Goal: Transaction & Acquisition: Subscribe to service/newsletter

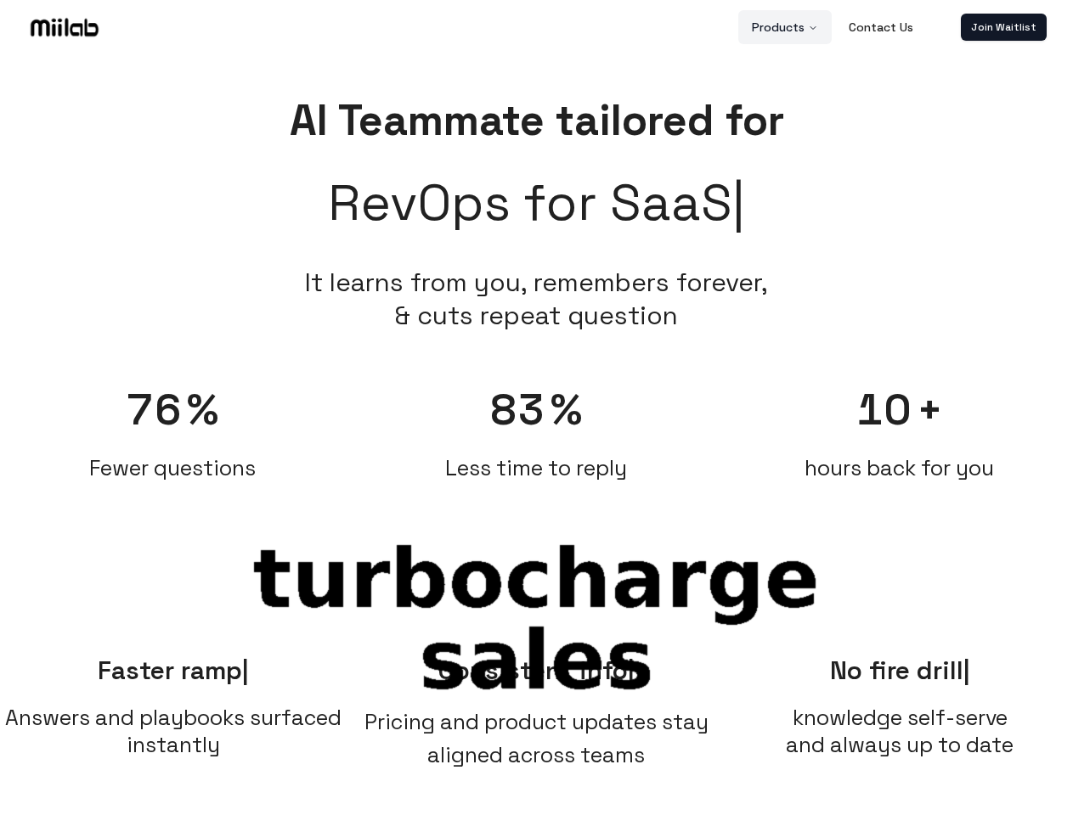
click at [786, 27] on button "Products" at bounding box center [784, 27] width 93 height 34
click at [1003, 27] on link "Join Waitlist" at bounding box center [1004, 27] width 86 height 27
click at [172, 424] on span "76" at bounding box center [155, 410] width 57 height 54
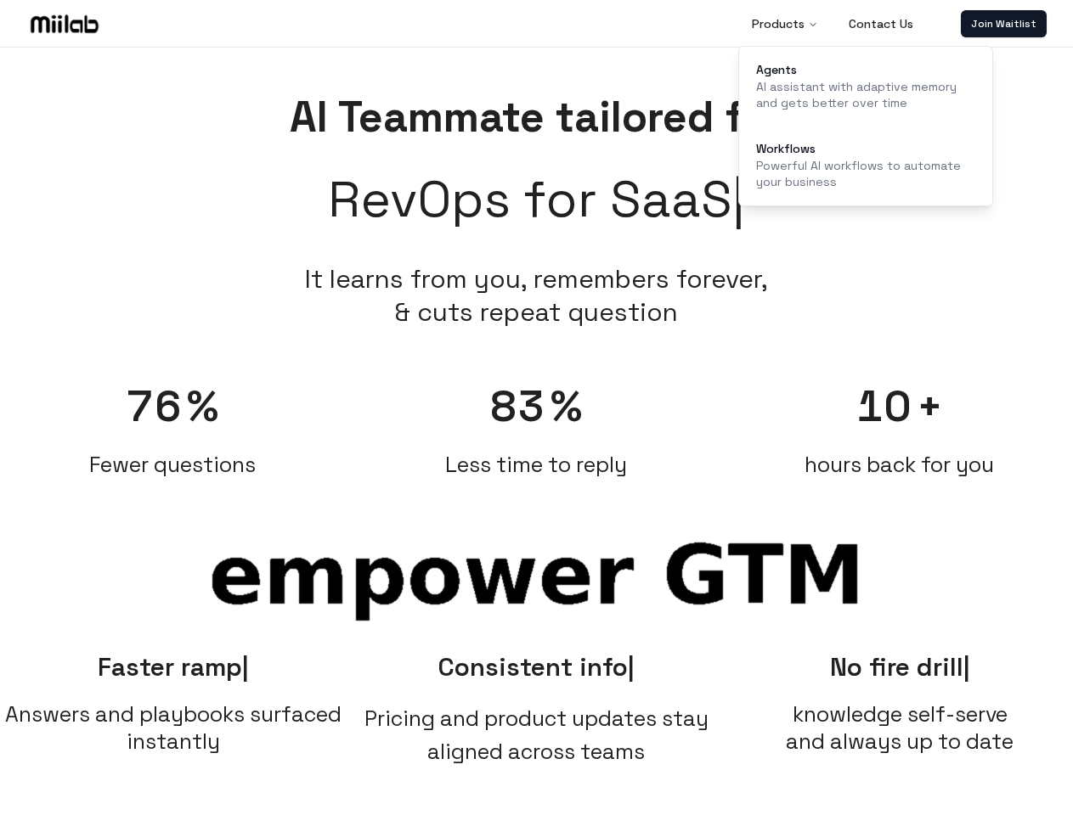
click at [536, 424] on div "83 % Less time to reply" at bounding box center [536, 421] width 347 height 116
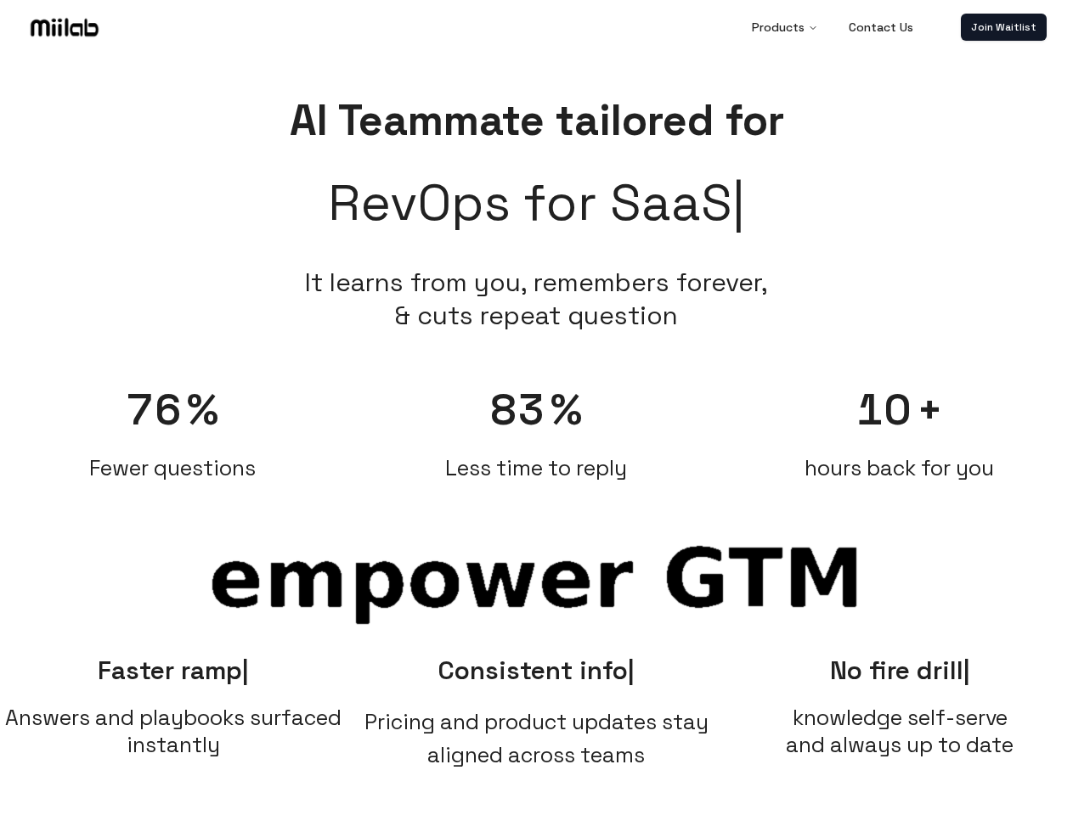
click at [899, 424] on div "10 + hours back for you" at bounding box center [899, 424] width 347 height 116
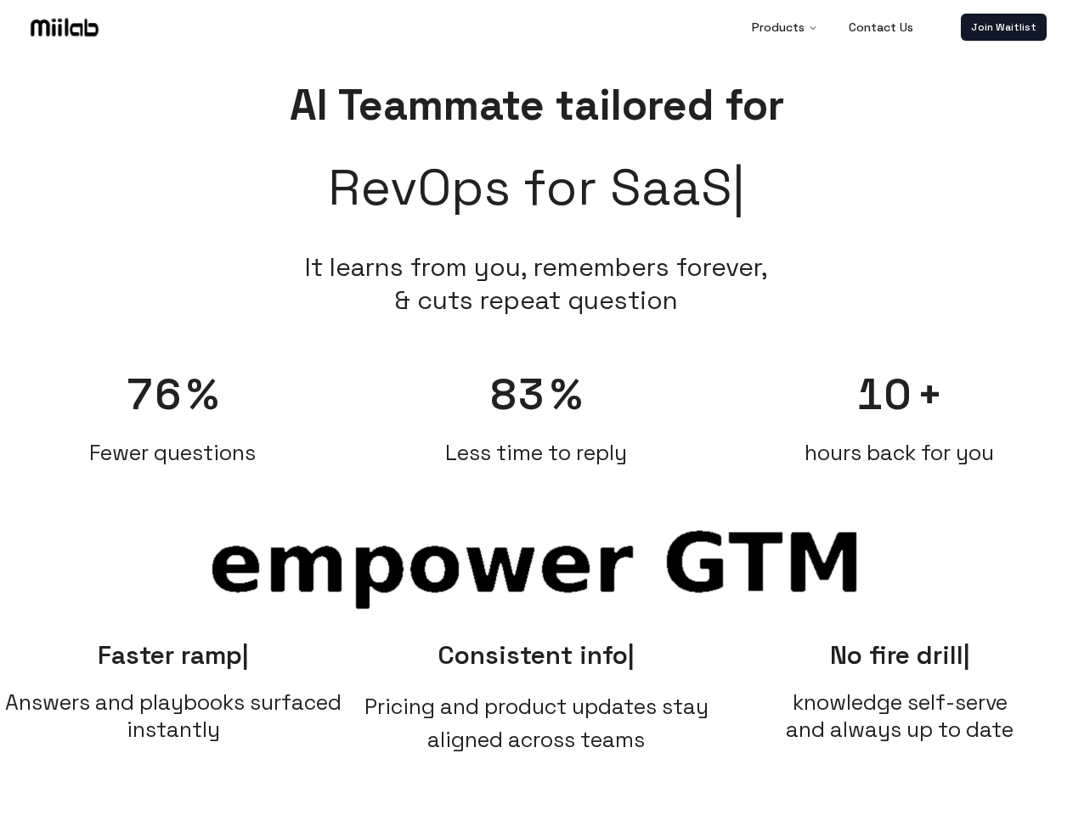
click at [173, 703] on span "Answers and playbooks surfaced instantly" at bounding box center [173, 716] width 347 height 54
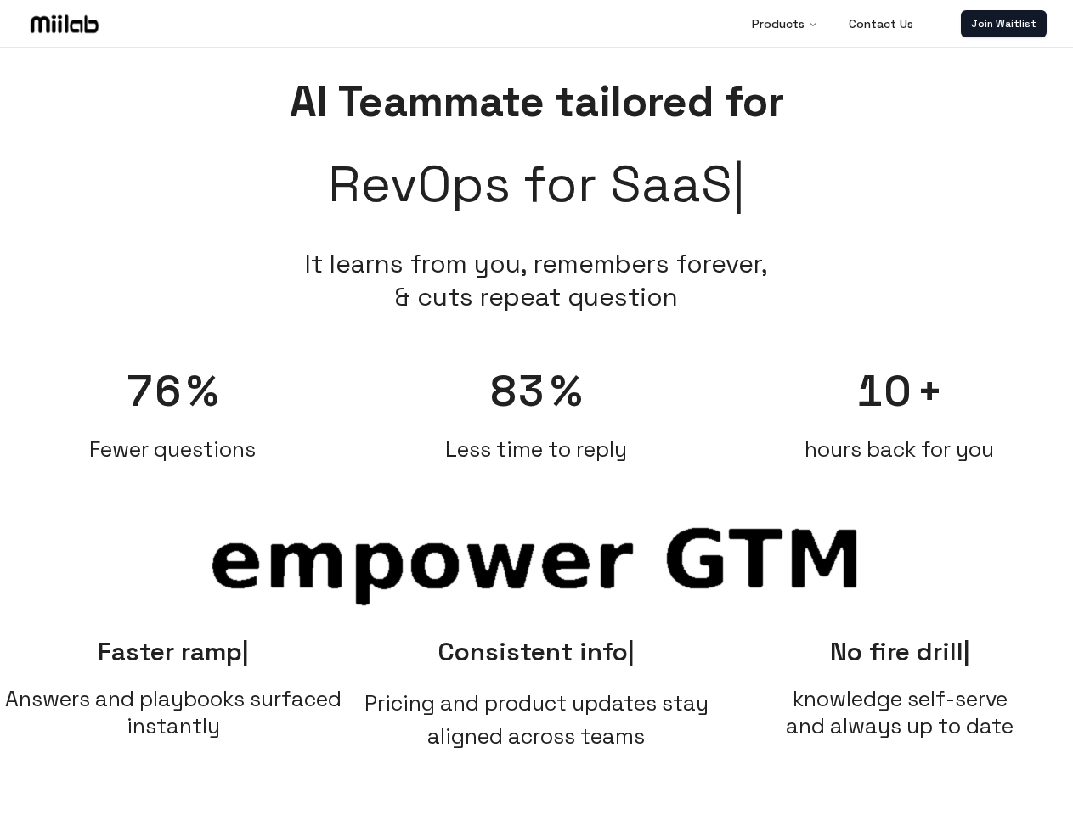
click at [537, 703] on span "Pricing and product updates stay aligned across teams" at bounding box center [536, 720] width 344 height 60
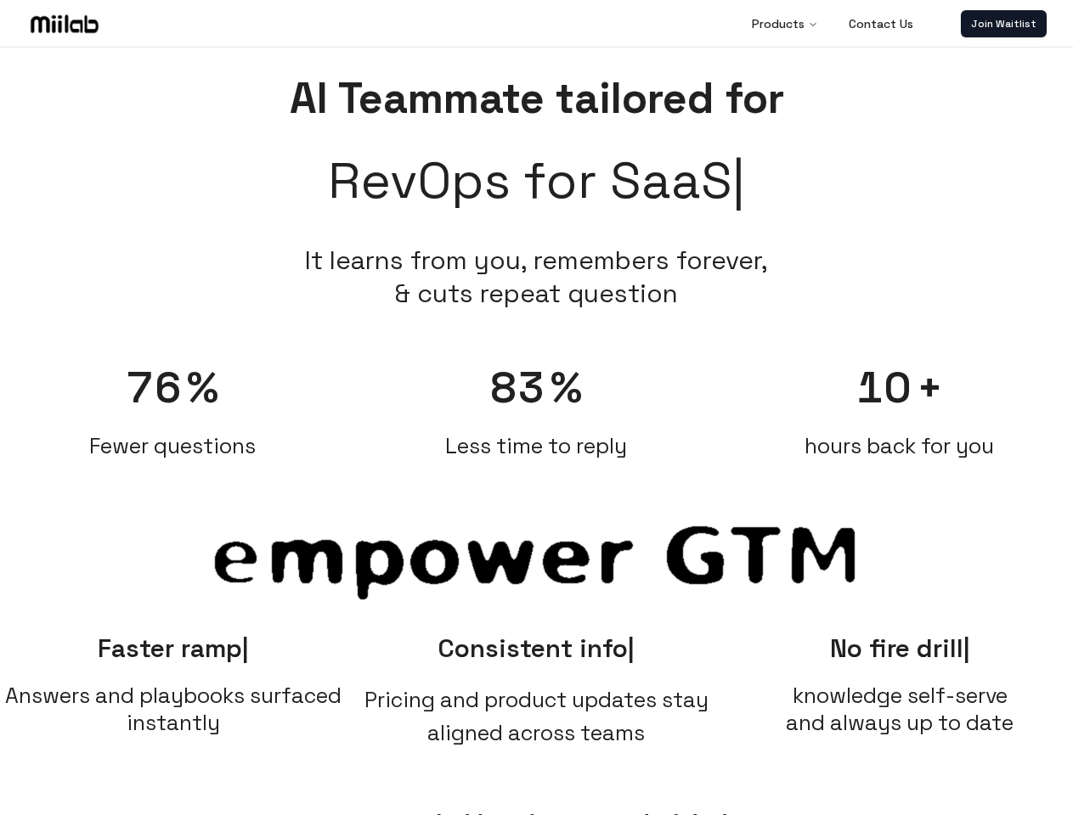
click at [899, 703] on span "knowledge self-serve and always up to date" at bounding box center [900, 709] width 228 height 54
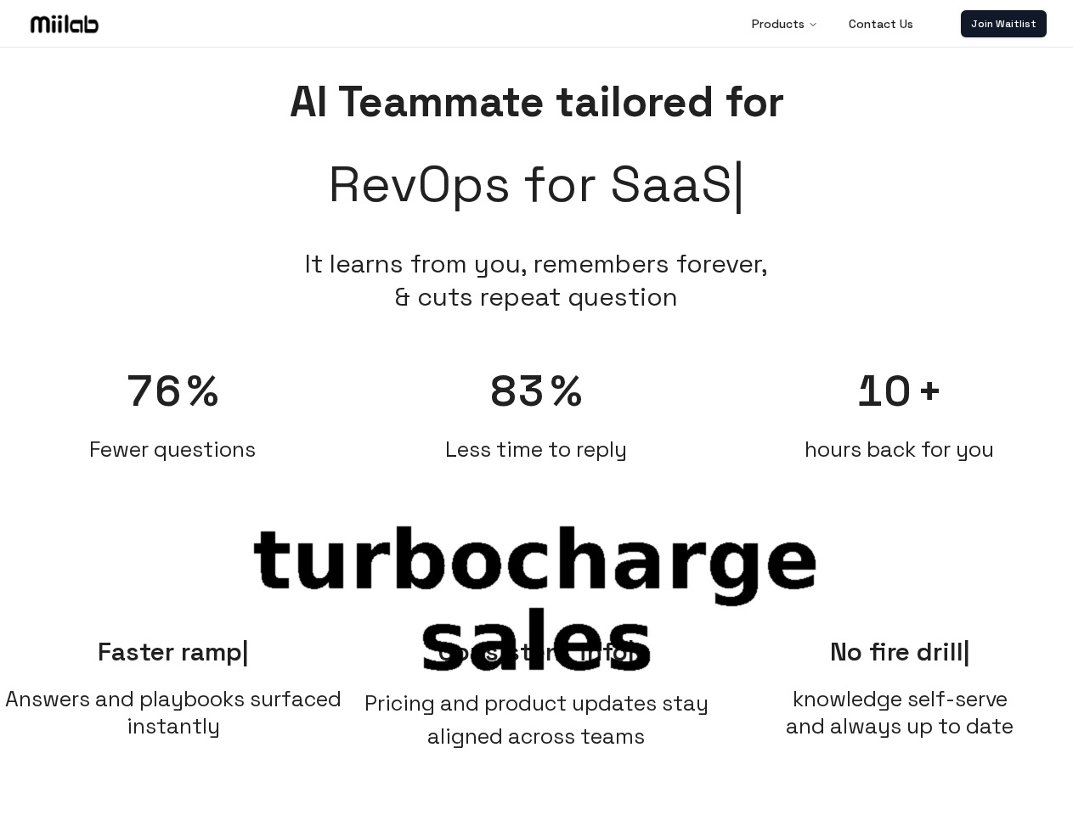
scroll to position [19, 0]
